Goal: Transaction & Acquisition: Purchase product/service

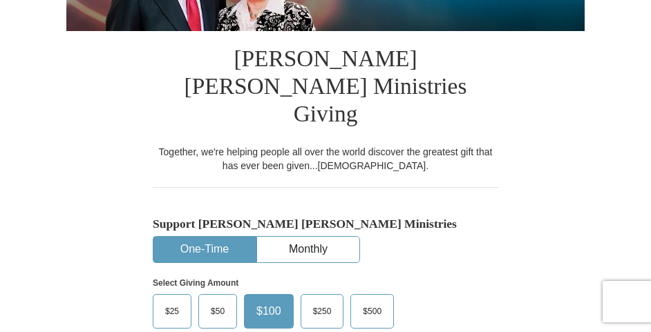
scroll to position [346, 0]
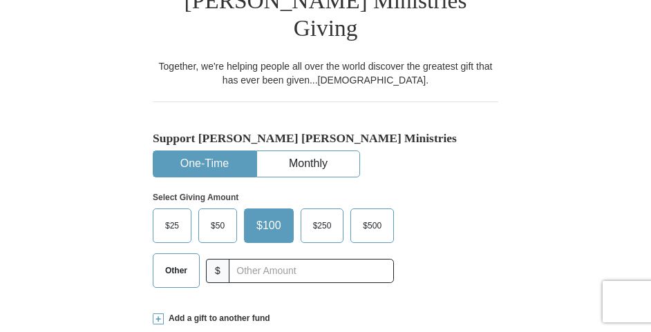
click at [209, 216] on span "$50" at bounding box center [218, 226] width 28 height 21
click at [0, 0] on input "$50" at bounding box center [0, 0] width 0 height 0
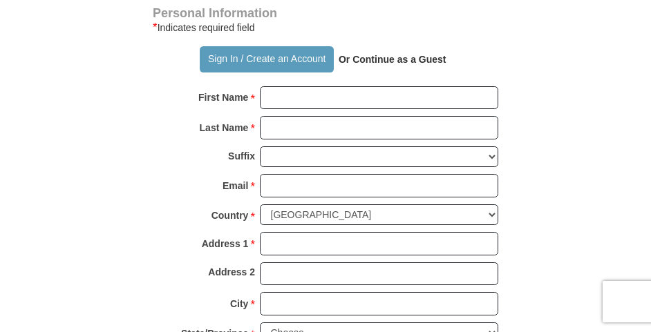
scroll to position [968, 0]
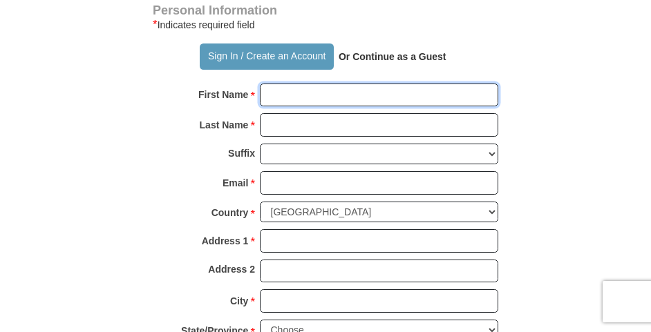
click at [274, 84] on input "First Name *" at bounding box center [379, 96] width 238 height 24
type input "[PERSON_NAME]"
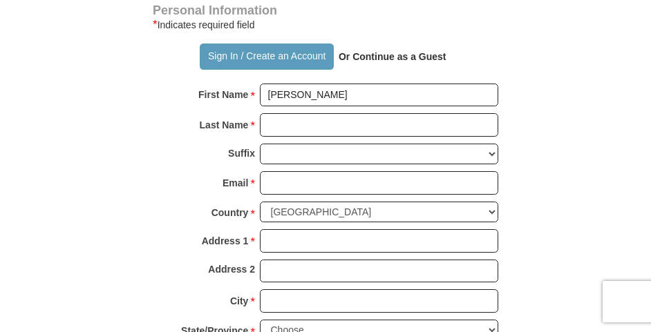
type input "55"
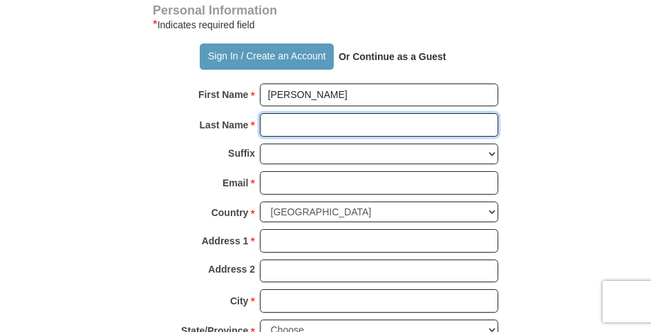
type input "[PERSON_NAME]"
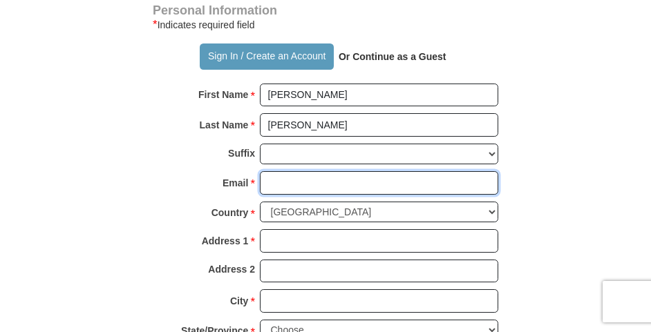
type input "[PERSON_NAME][EMAIL_ADDRESS][PERSON_NAME][DOMAIN_NAME]"
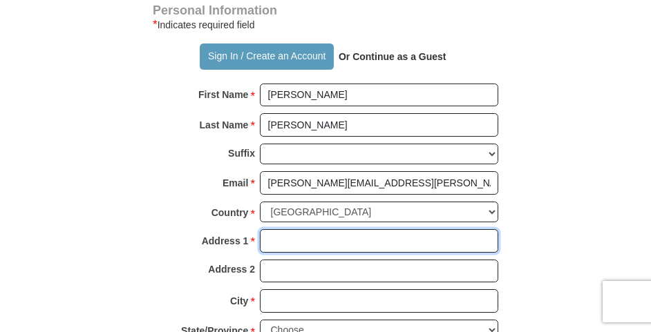
type input "[STREET_ADDRESS]"
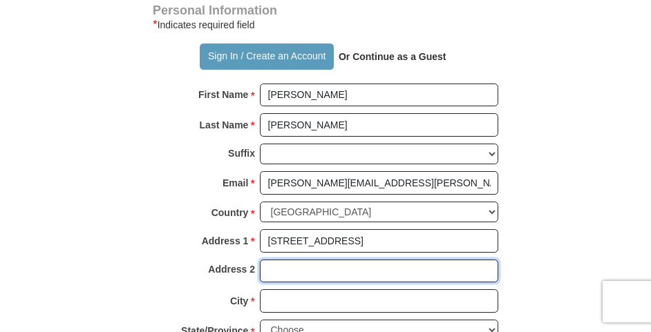
type input "[STREET_ADDRESS]"
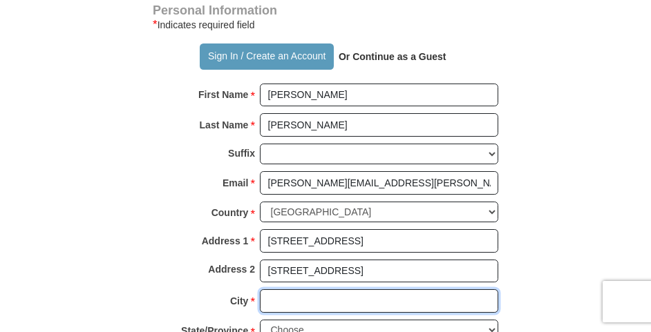
type input "[GEOGRAPHIC_DATA]"
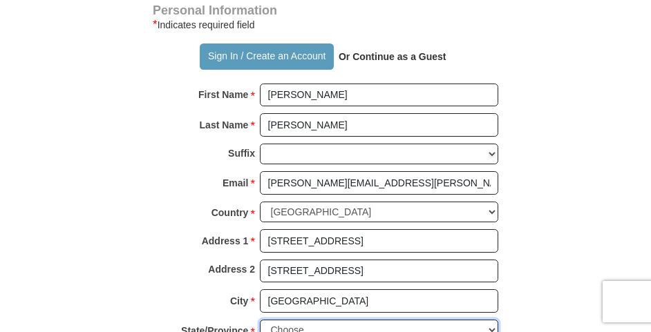
select select "[GEOGRAPHIC_DATA]"
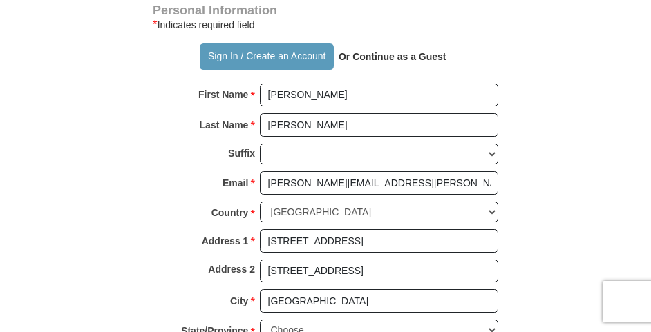
type input "16822393493"
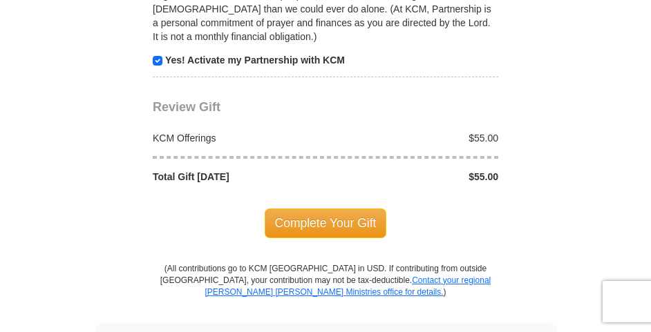
scroll to position [1452, 0]
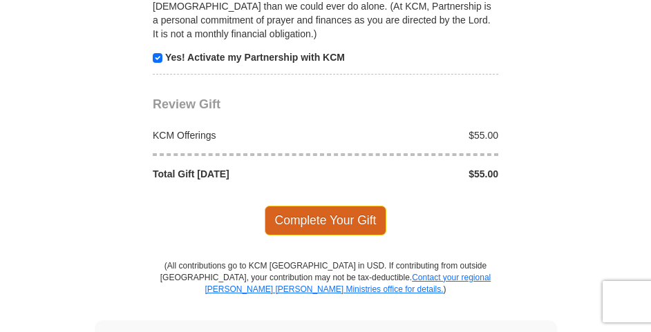
click at [346, 206] on span "Complete Your Gift" at bounding box center [326, 220] width 122 height 29
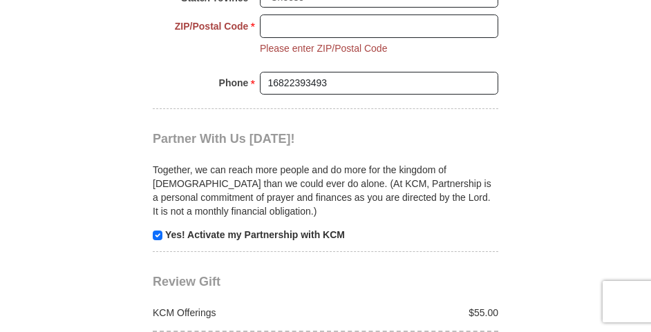
scroll to position [1277, 0]
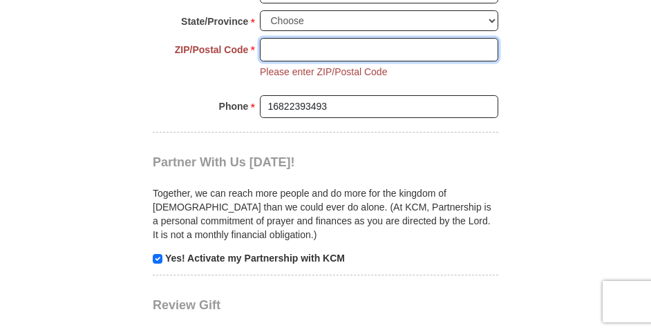
click at [292, 38] on input "ZIP/Postal Code *" at bounding box center [379, 50] width 238 height 24
type input "76008-2640"
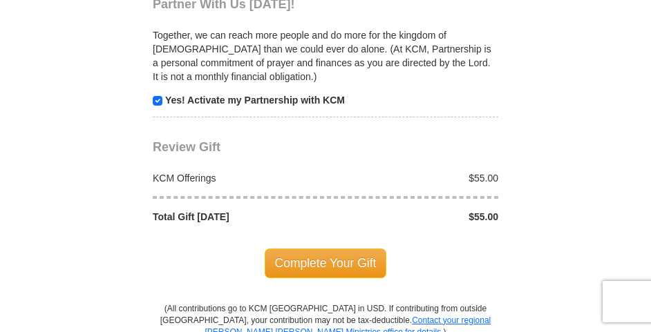
scroll to position [1485, 0]
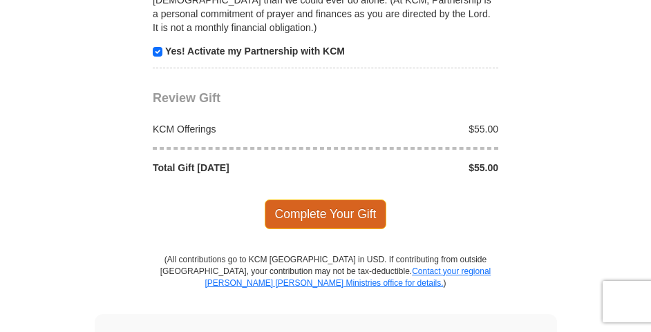
click at [287, 200] on span "Complete Your Gift" at bounding box center [326, 214] width 122 height 29
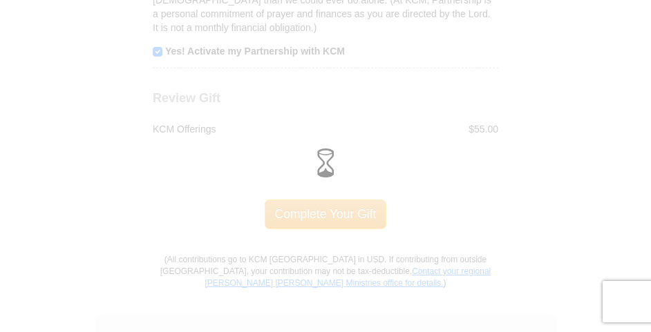
scroll to position [1458, 0]
